Goal: Task Accomplishment & Management: Manage account settings

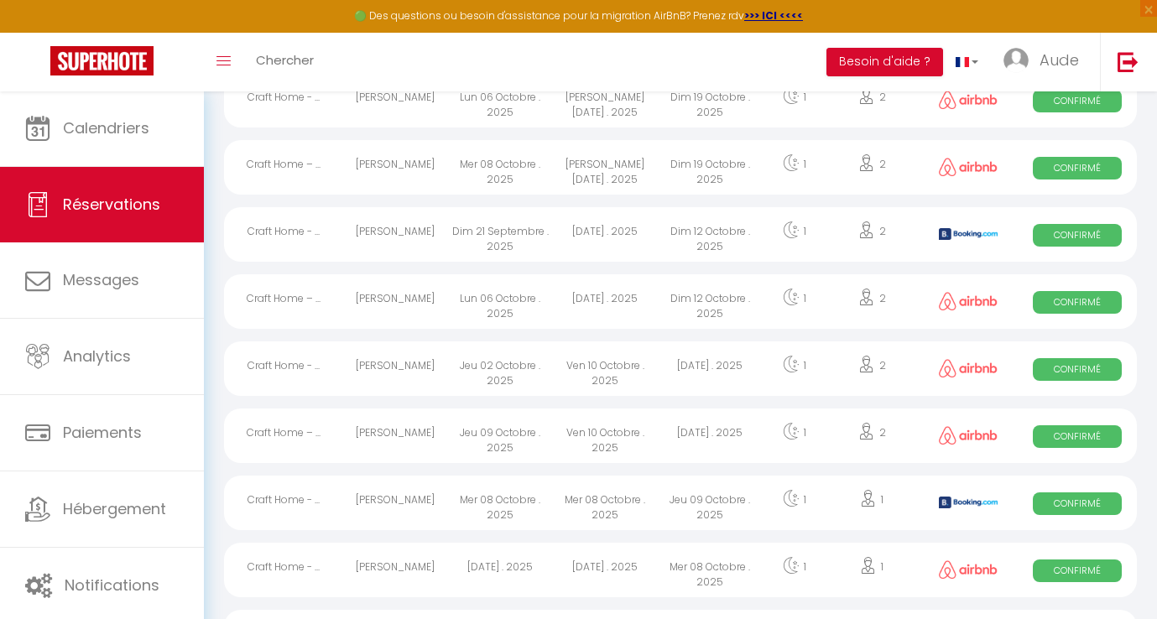
scroll to position [253, 0]
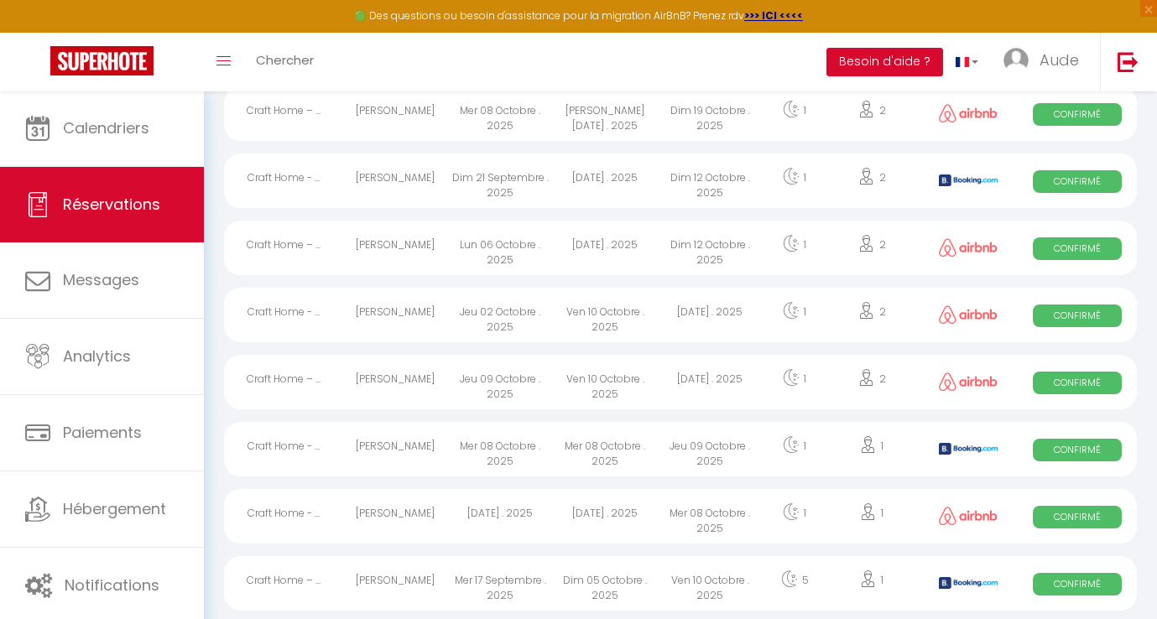
click at [649, 452] on div "Mer 08 Octobre . 2025" at bounding box center [605, 449] width 105 height 55
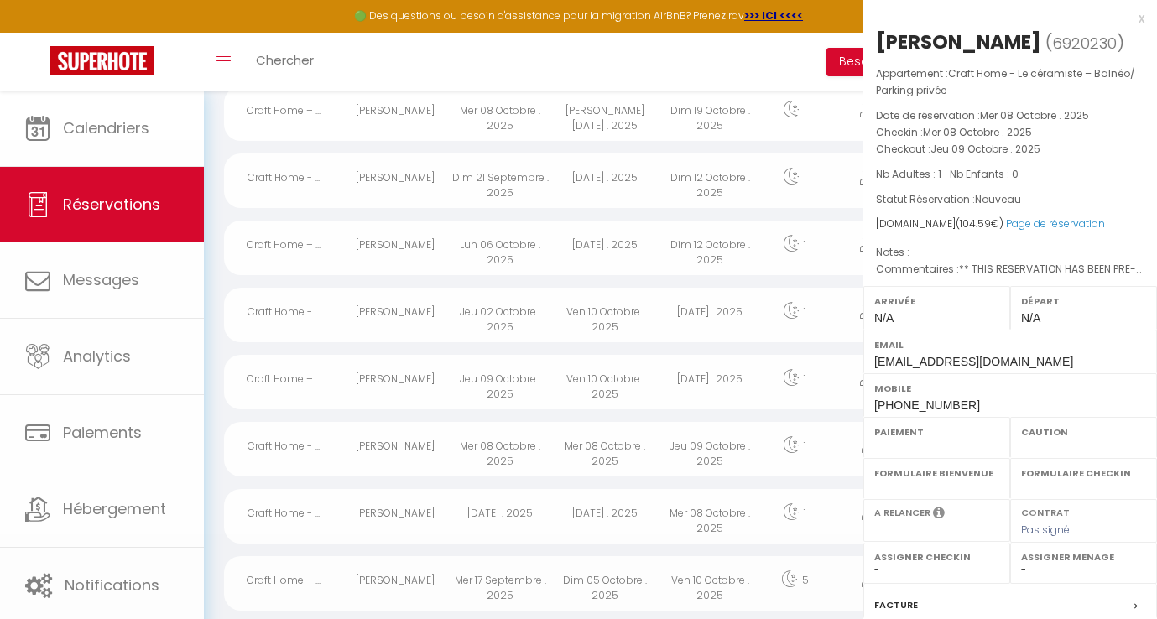
select select "OK"
select select "KO"
select select "0"
select select "1"
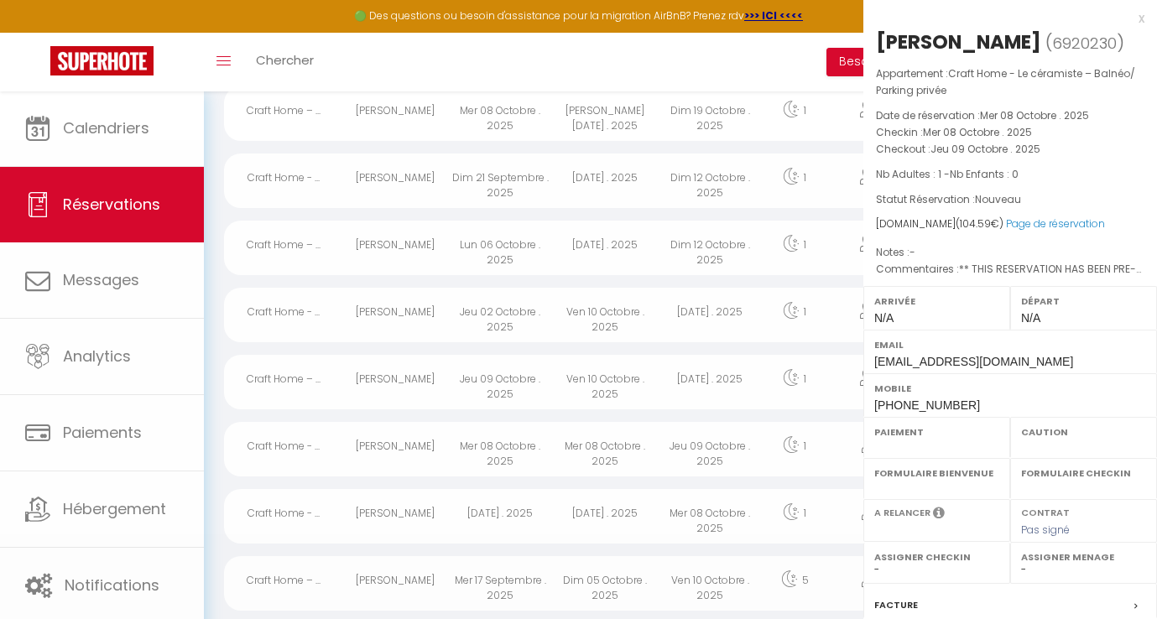
select select
select select "49777"
select select "52124"
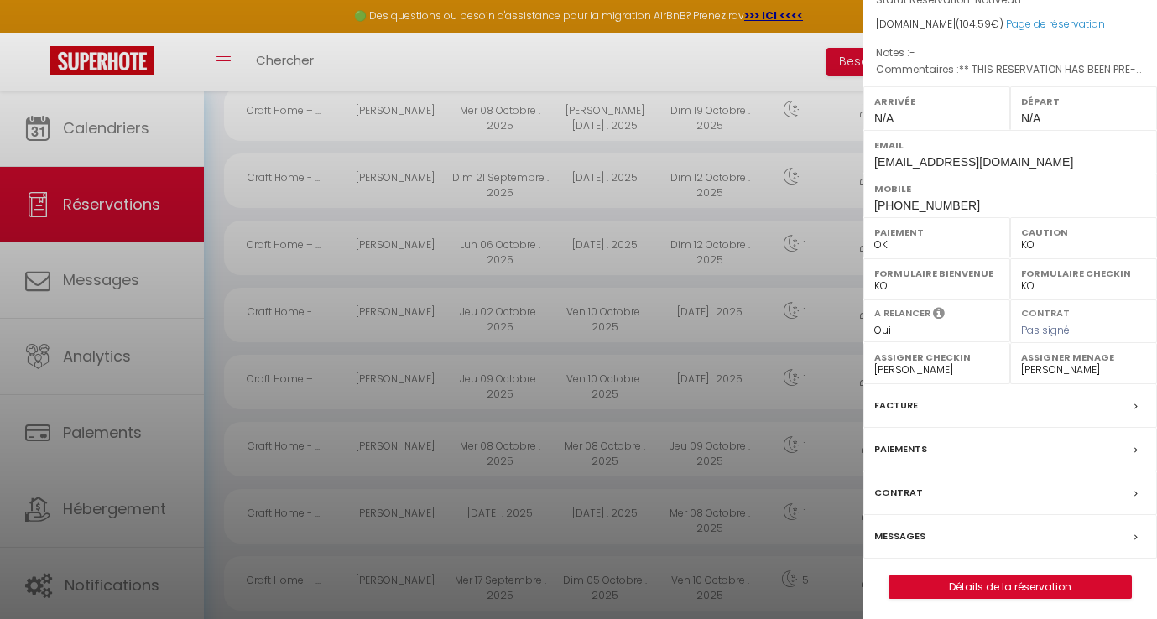
scroll to position [364, 0]
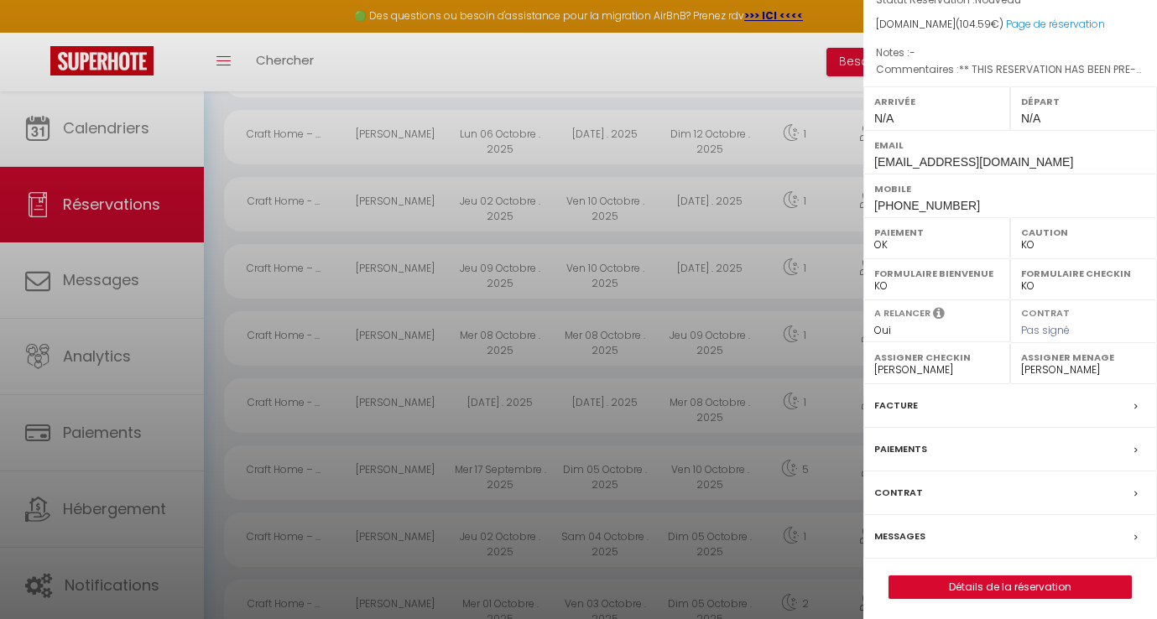
click at [929, 397] on div "Facture" at bounding box center [1010, 406] width 294 height 44
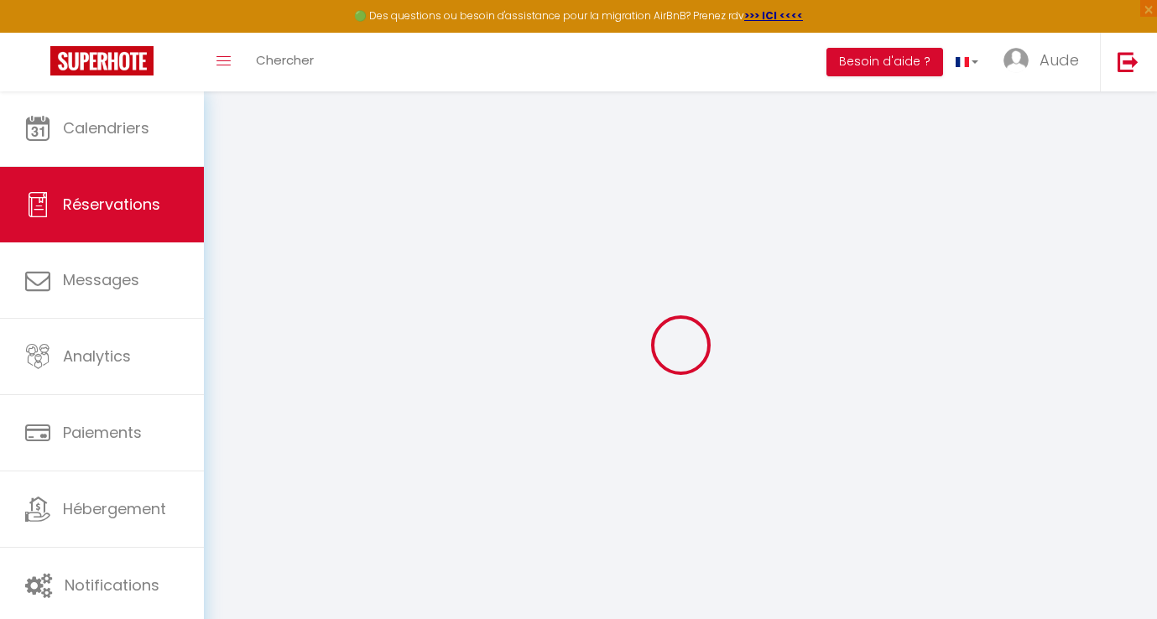
select select "cleaning"
select select "taxes"
select select
checkbox input "false"
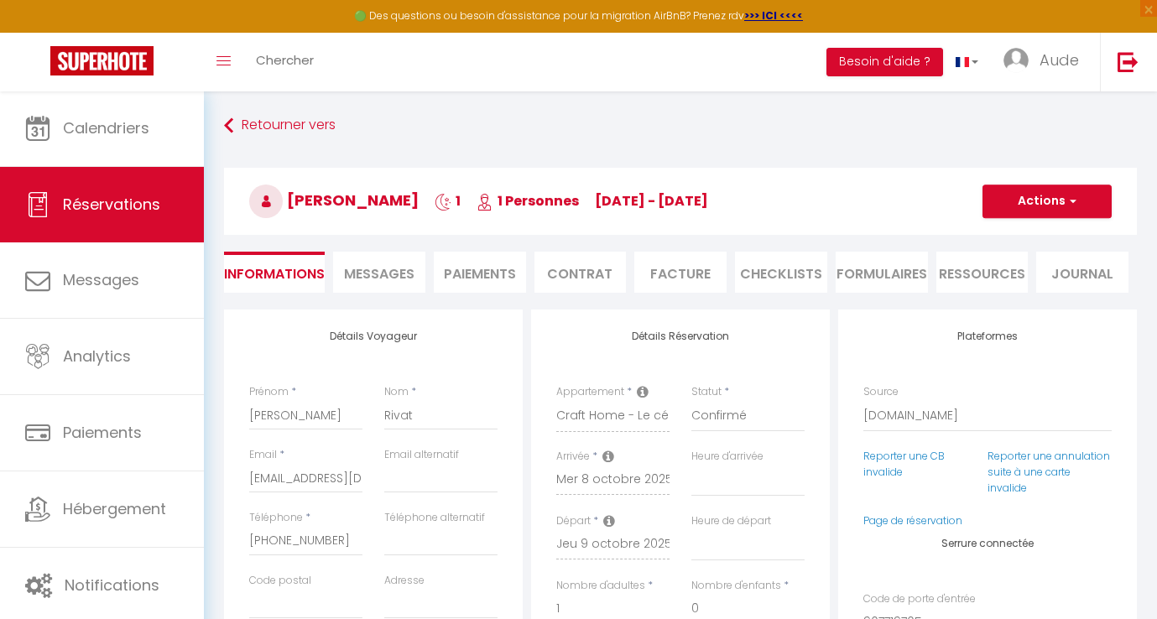
select select
checkbox input "false"
type textarea "** THIS RESERVATION HAS BEEN PRE-PAID ** BOOKING NOTE : Payment charge is EUR 1…"
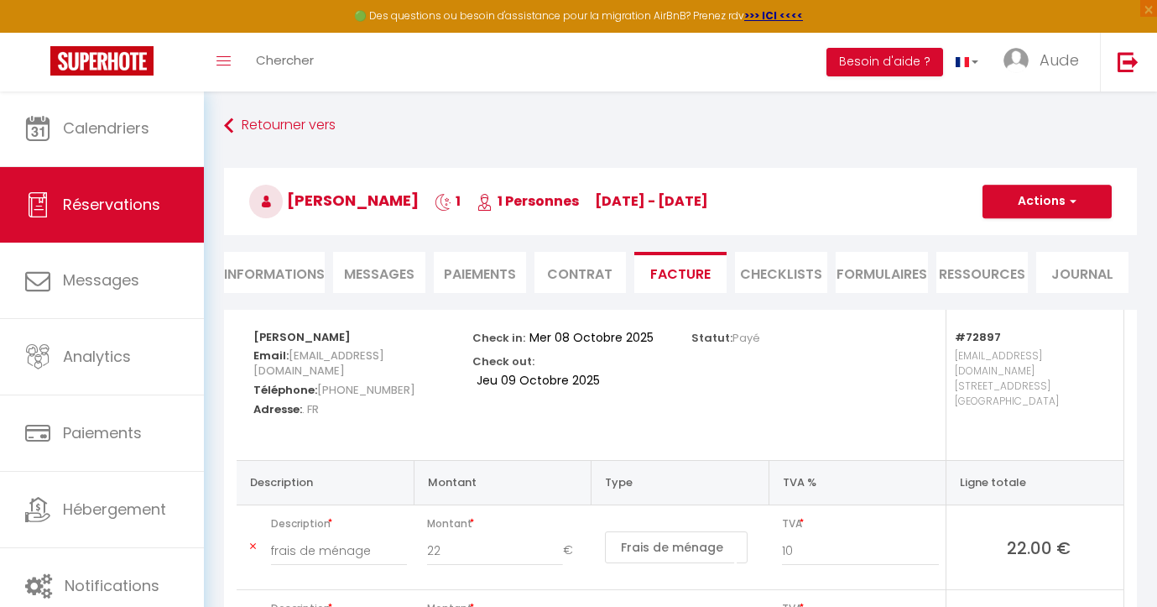
click at [1054, 205] on button "Actions" at bounding box center [1046, 202] width 129 height 34
click at [1037, 236] on link "Enregistrer" at bounding box center [1034, 238] width 141 height 22
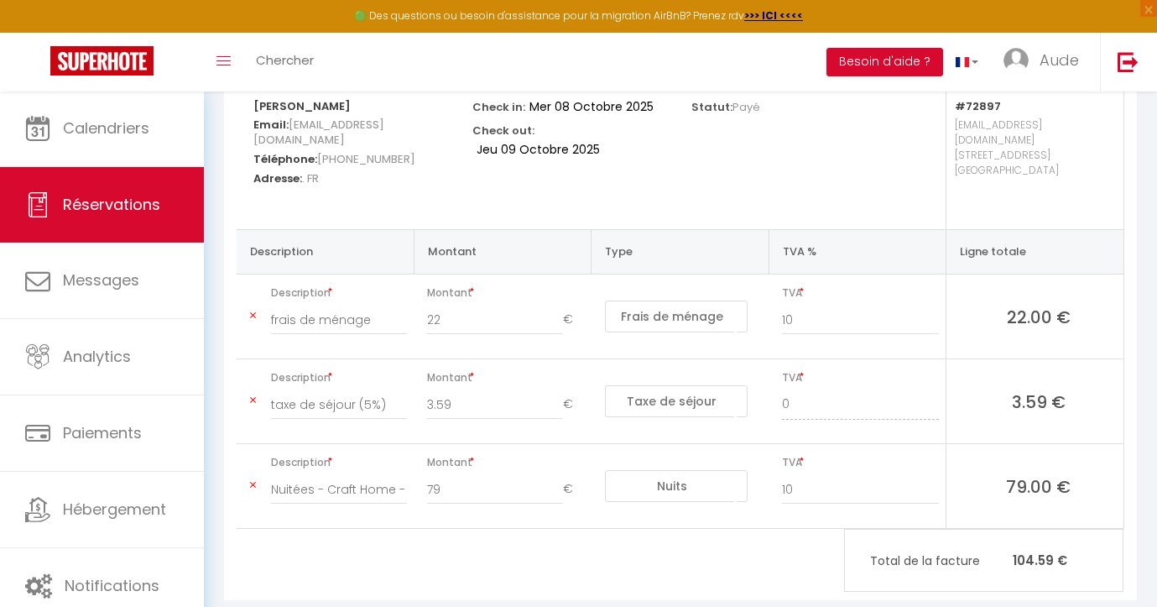
scroll to position [94, 0]
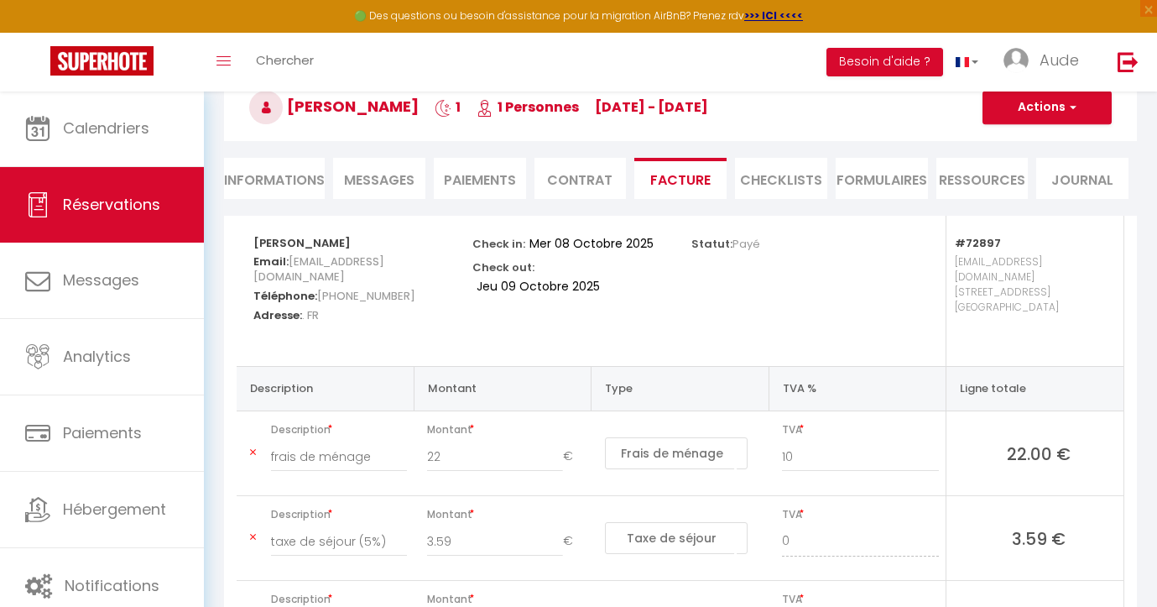
click at [1080, 106] on button "Actions" at bounding box center [1046, 108] width 129 height 34
click at [1012, 169] on link "Aperçu et éditer" at bounding box center [1034, 166] width 141 height 22
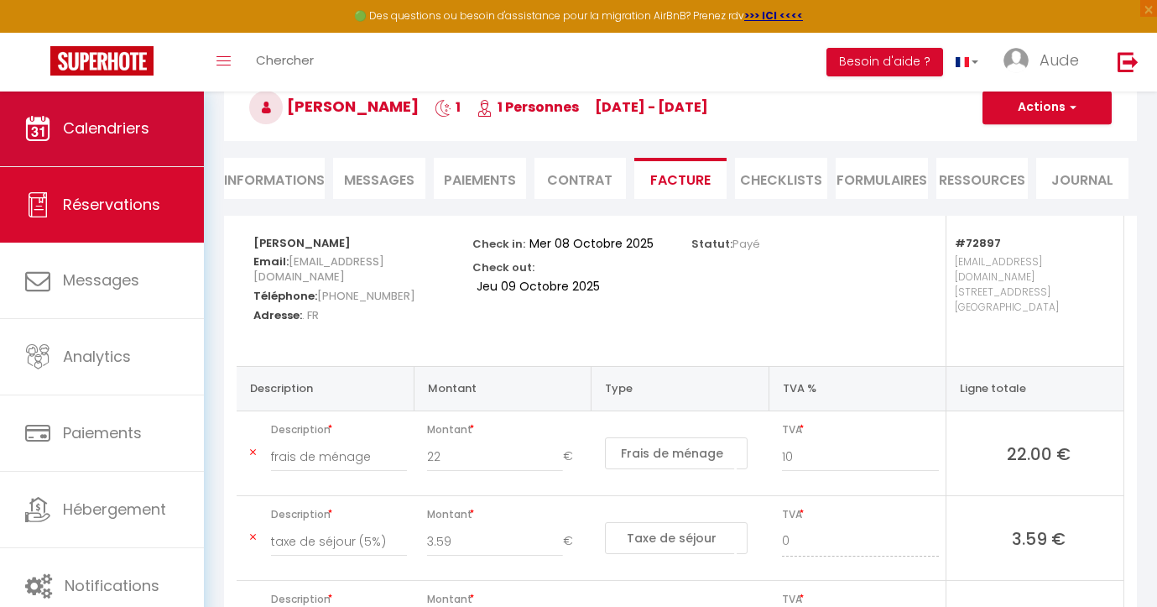
click at [159, 138] on link "Calendriers" at bounding box center [102, 129] width 204 height 76
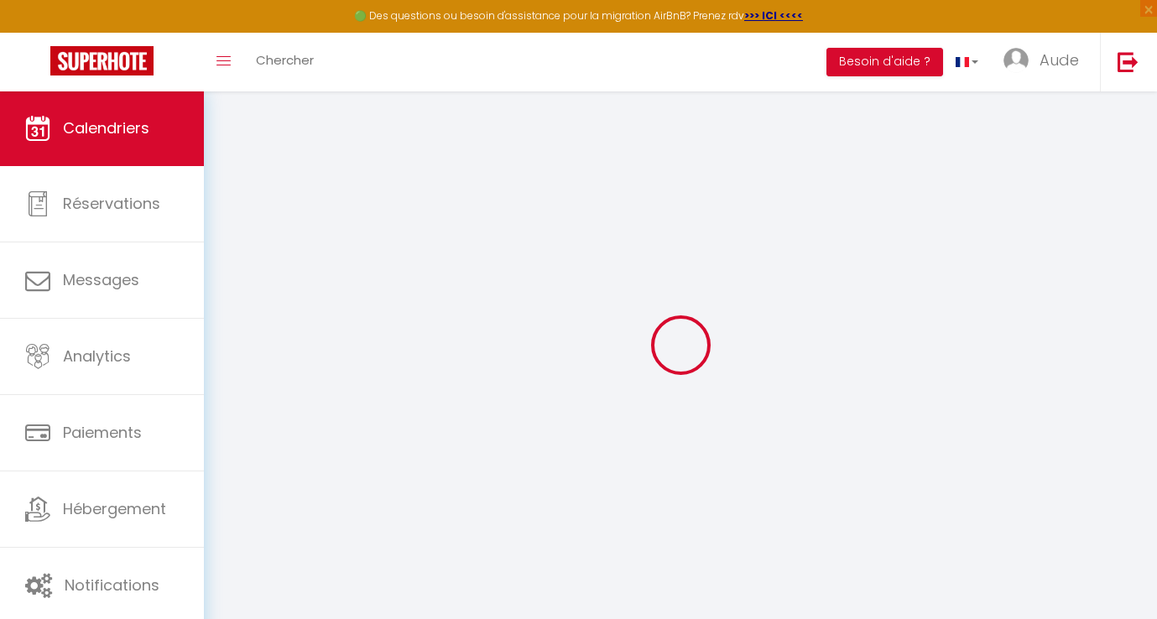
select select
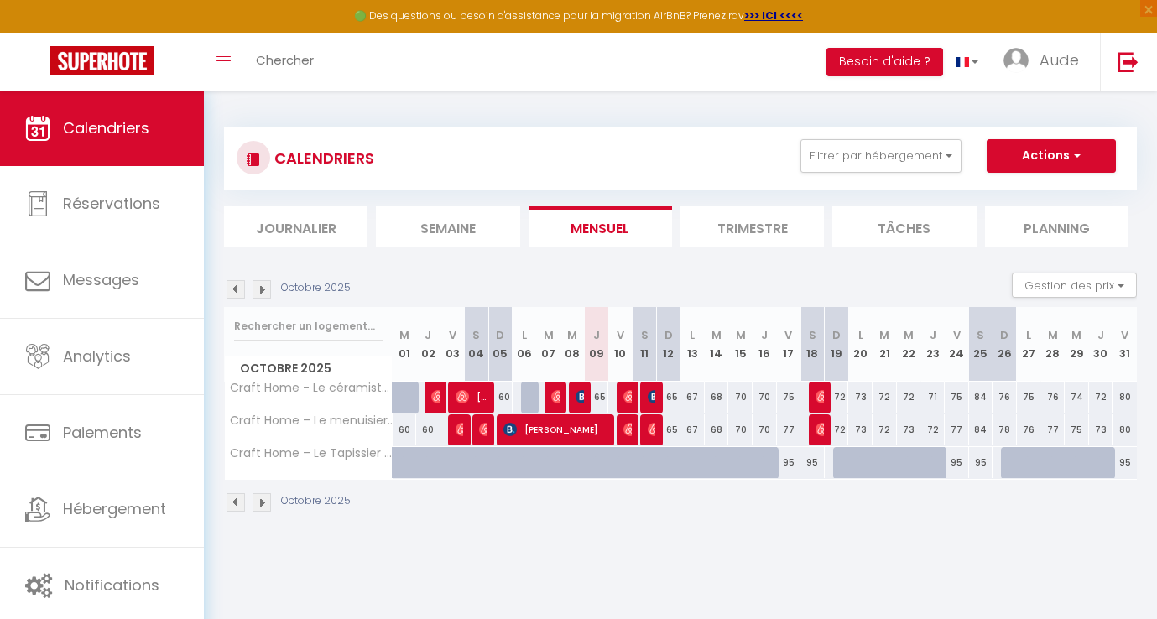
click at [548, 424] on span "Bruno Richard-berland" at bounding box center [556, 430] width 106 height 32
select select "OK"
select select "KO"
select select "0"
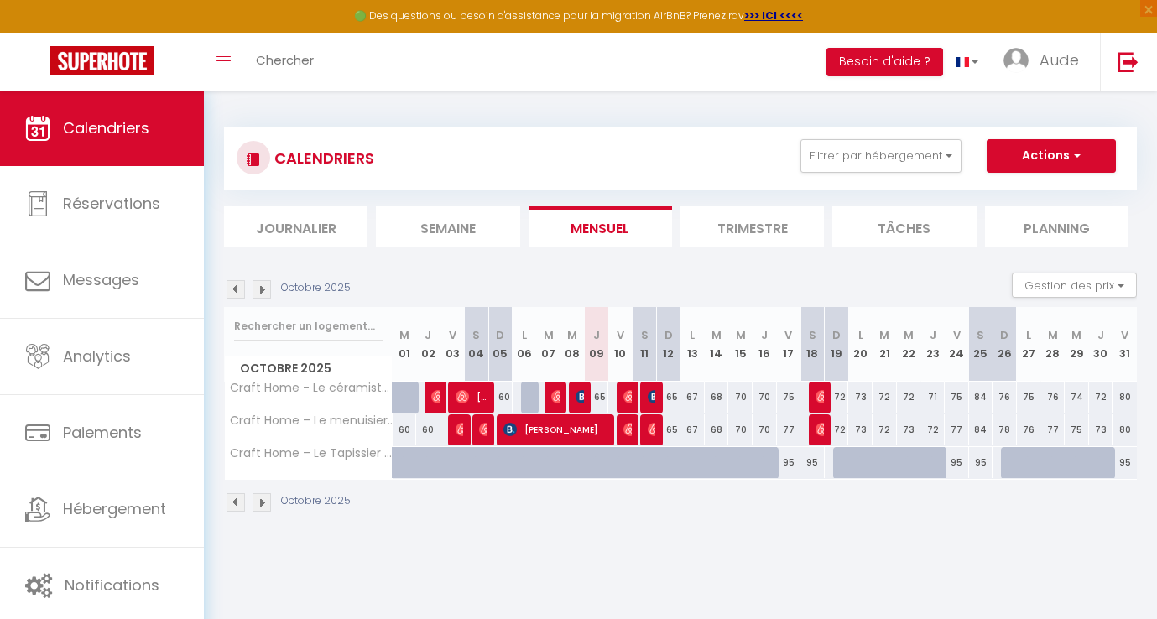
select select "1"
select select
select select "49777"
select select "52124"
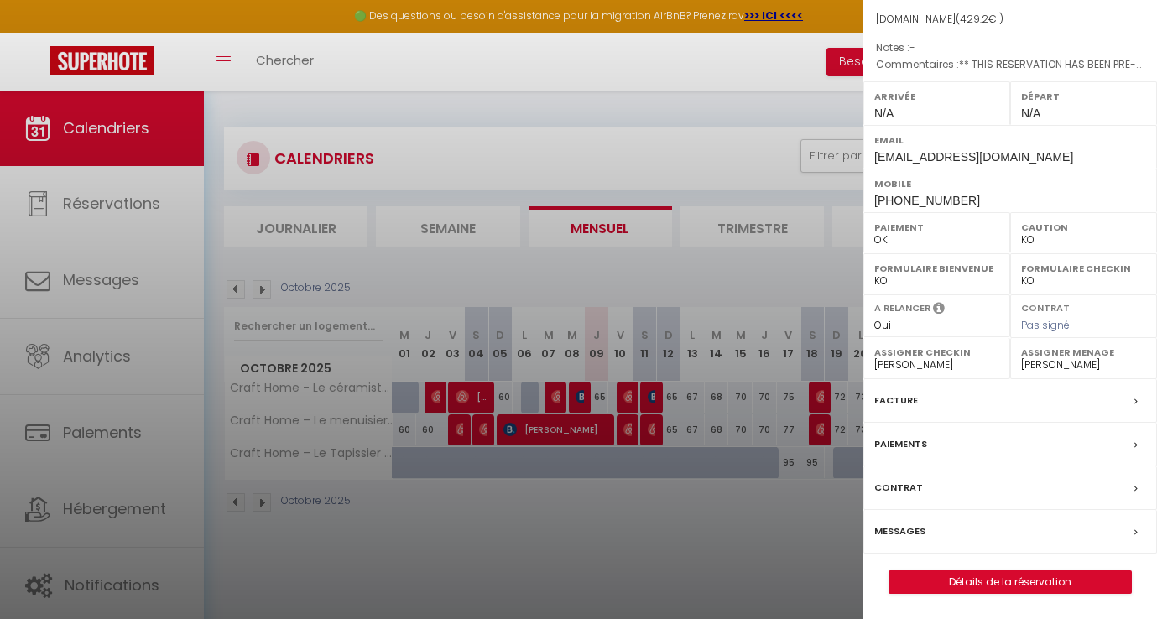
scroll to position [91, 0]
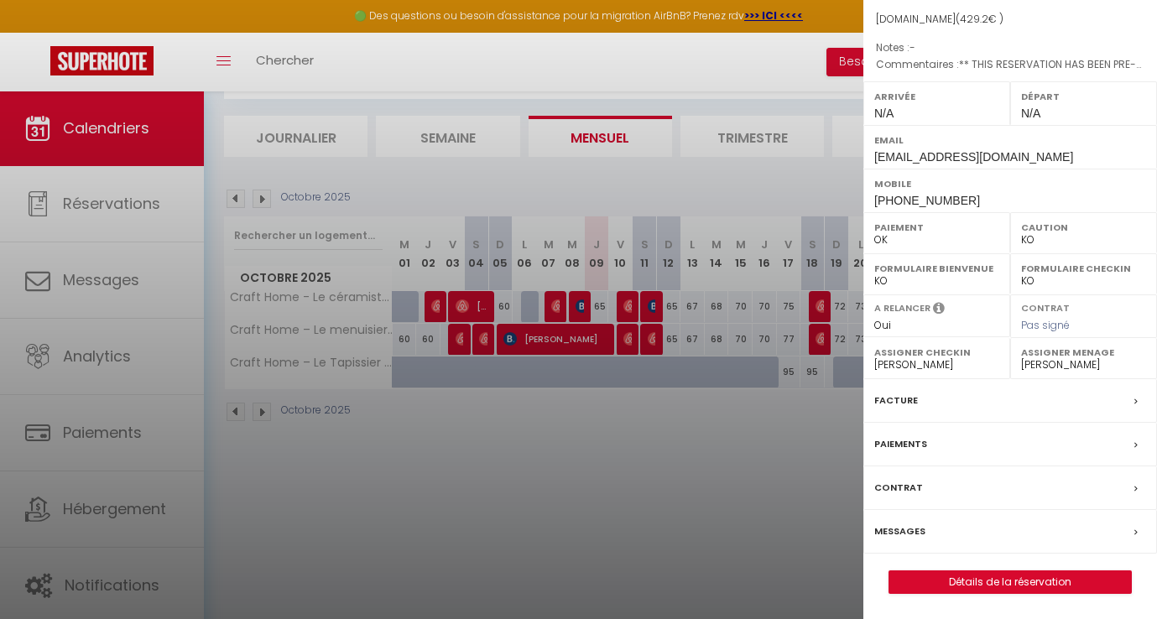
click at [976, 395] on div "Facture" at bounding box center [1010, 401] width 294 height 44
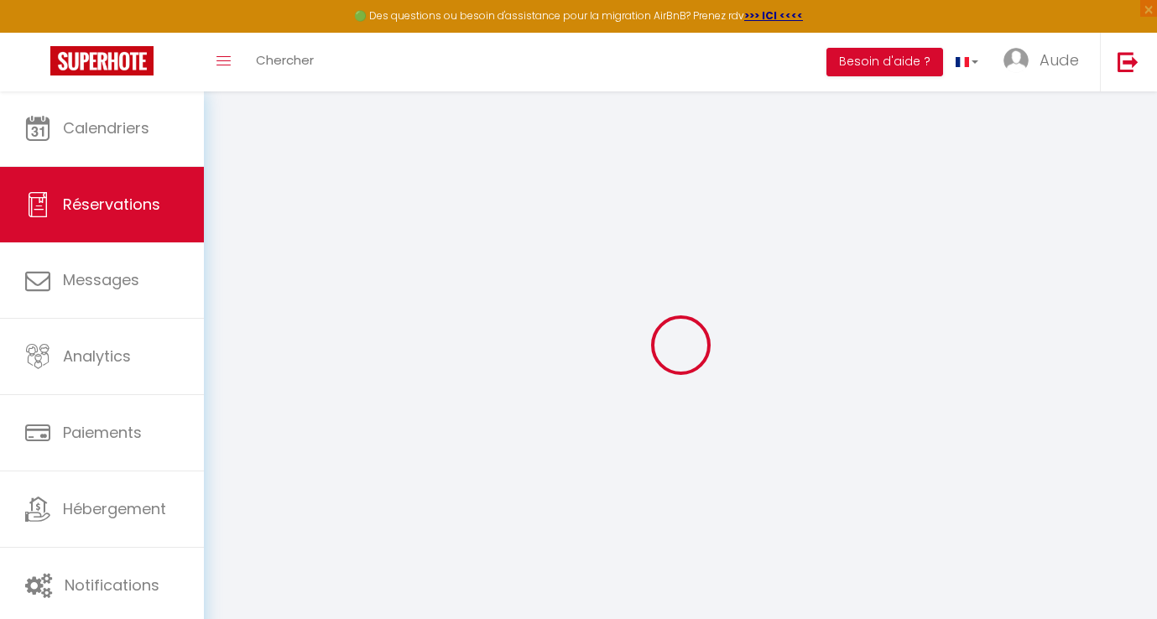
select select "cleaning"
select select "taxes"
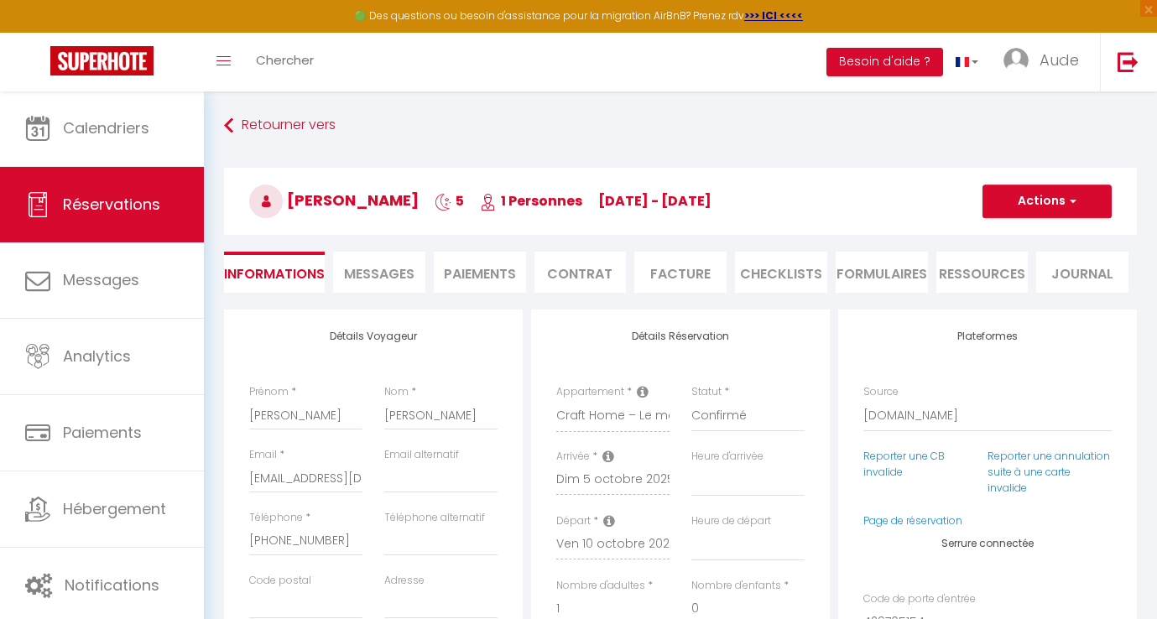
select select
checkbox input "false"
select select
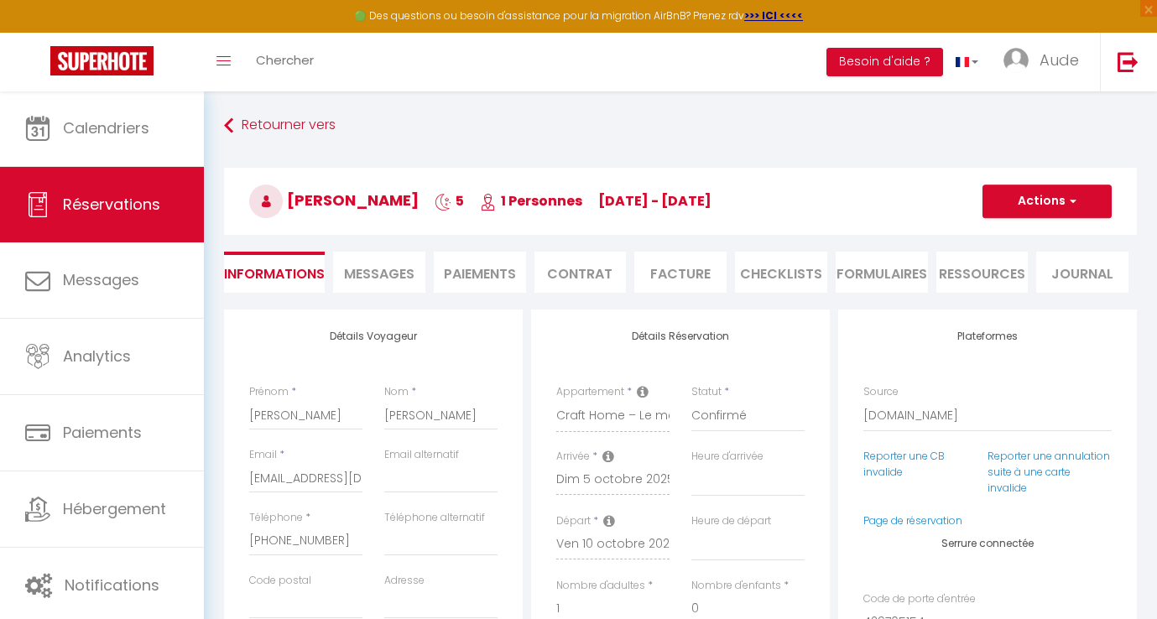
checkbox input "false"
type textarea "** THIS RESERVATION HAS BEEN PRE-PAID ** Reservation has a cancellation grace p…"
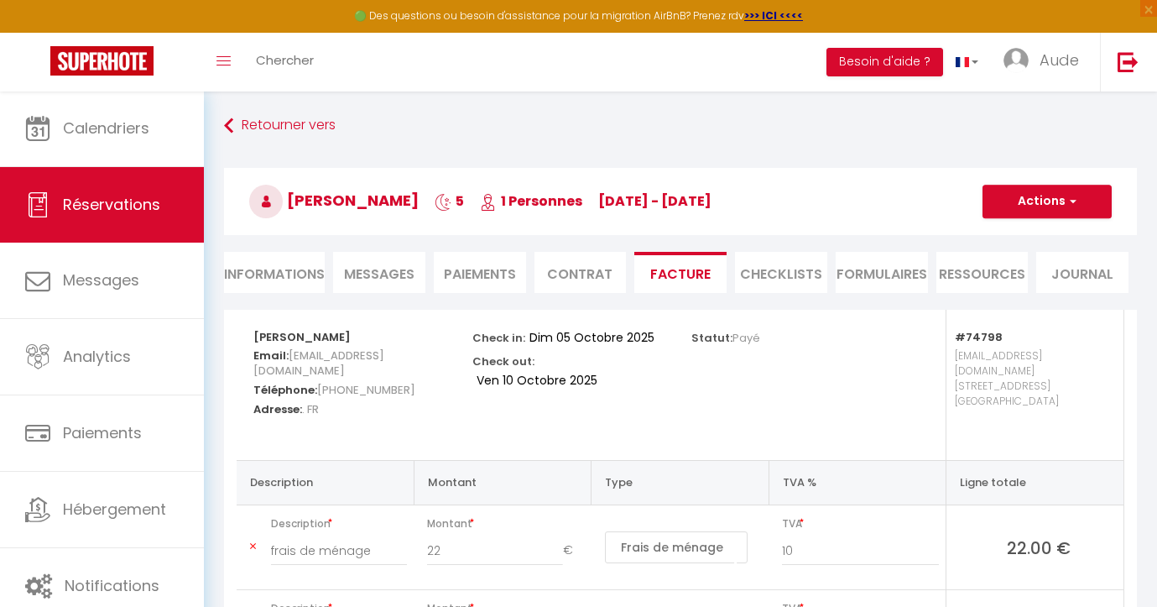
click at [1076, 200] on button "Actions" at bounding box center [1046, 202] width 129 height 34
click at [1033, 259] on link "Aperçu et éditer" at bounding box center [1034, 260] width 141 height 22
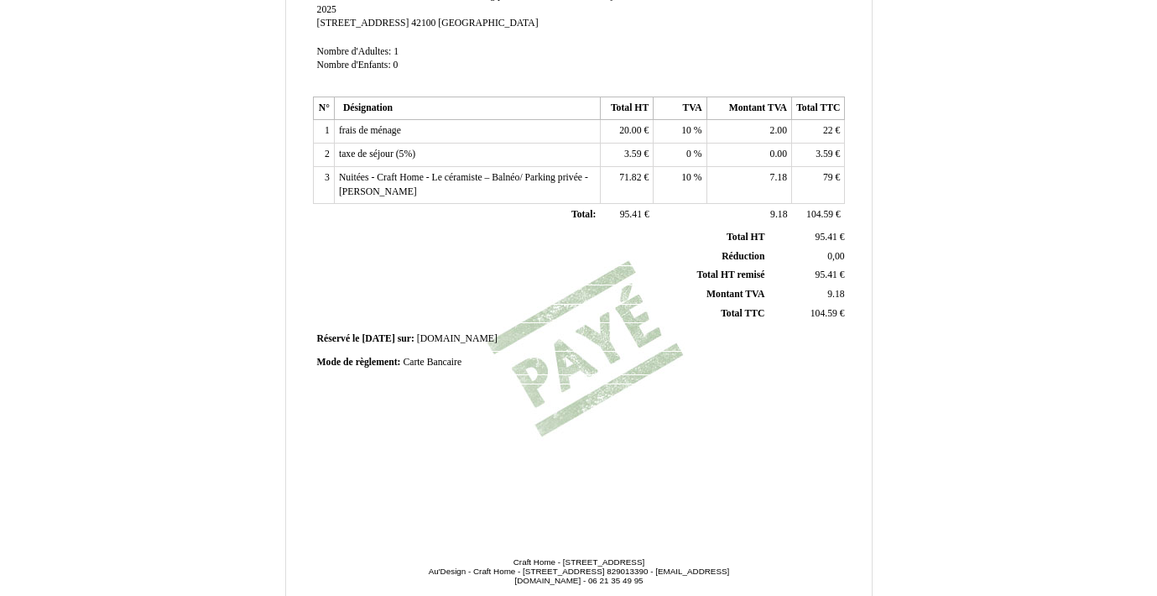
scroll to position [417, 0]
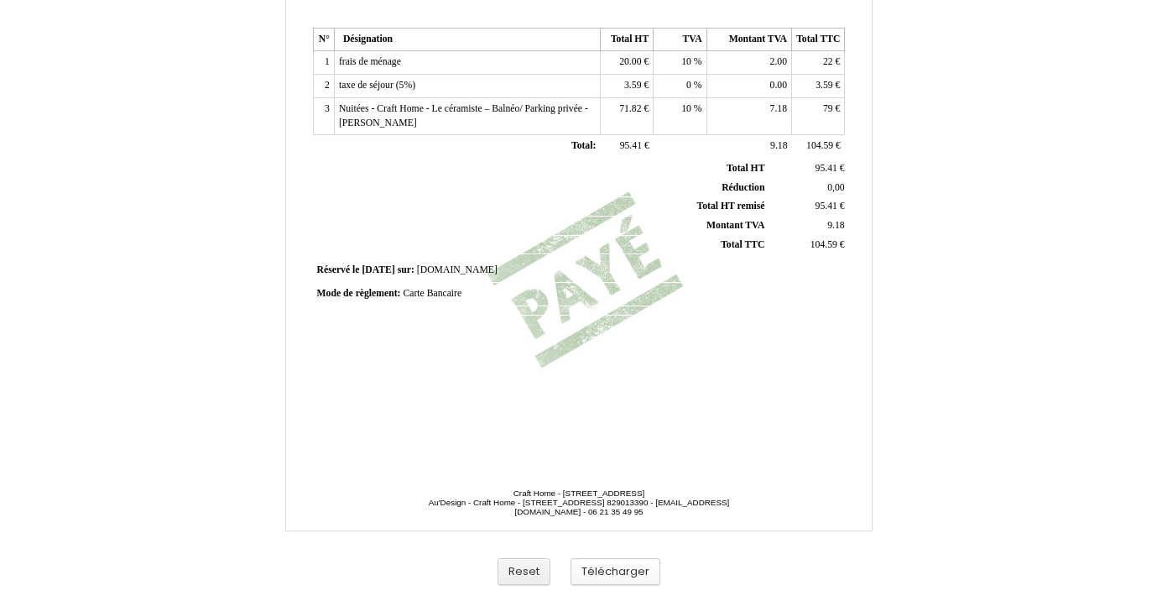
click at [620, 570] on button "Télécharger" at bounding box center [615, 572] width 90 height 28
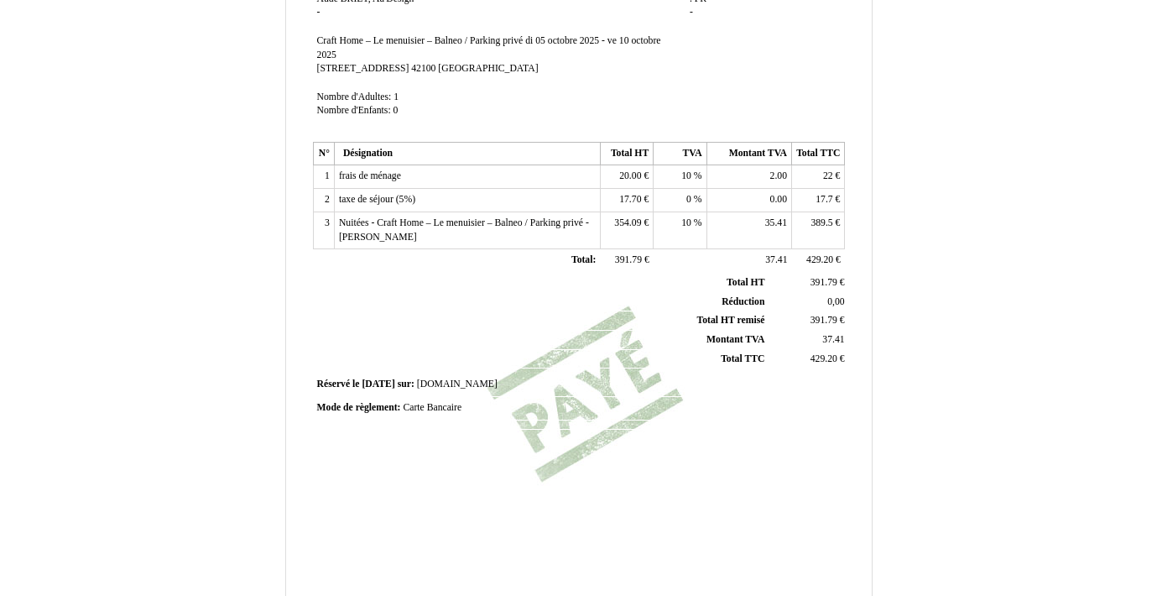
scroll to position [417, 0]
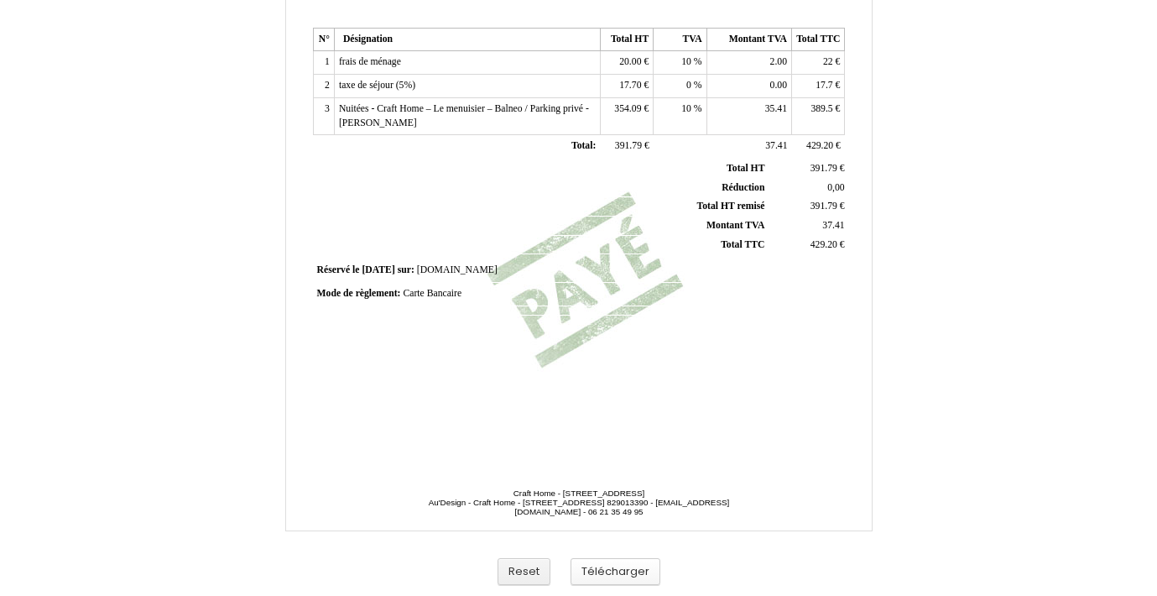
click at [600, 565] on button "Télécharger" at bounding box center [615, 572] width 90 height 28
